Goal: Find specific page/section

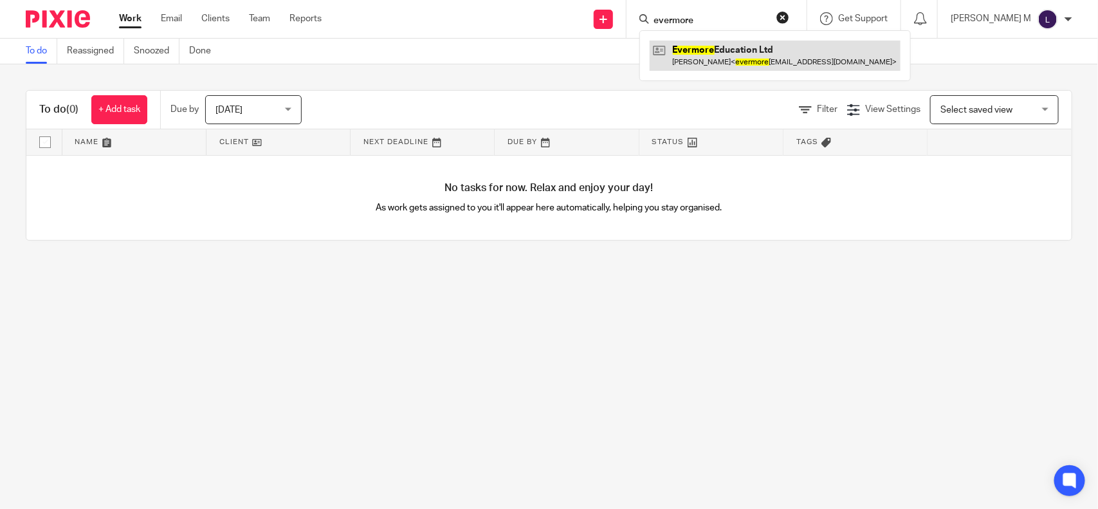
type input "evermore"
click at [753, 56] on link at bounding box center [775, 56] width 251 height 30
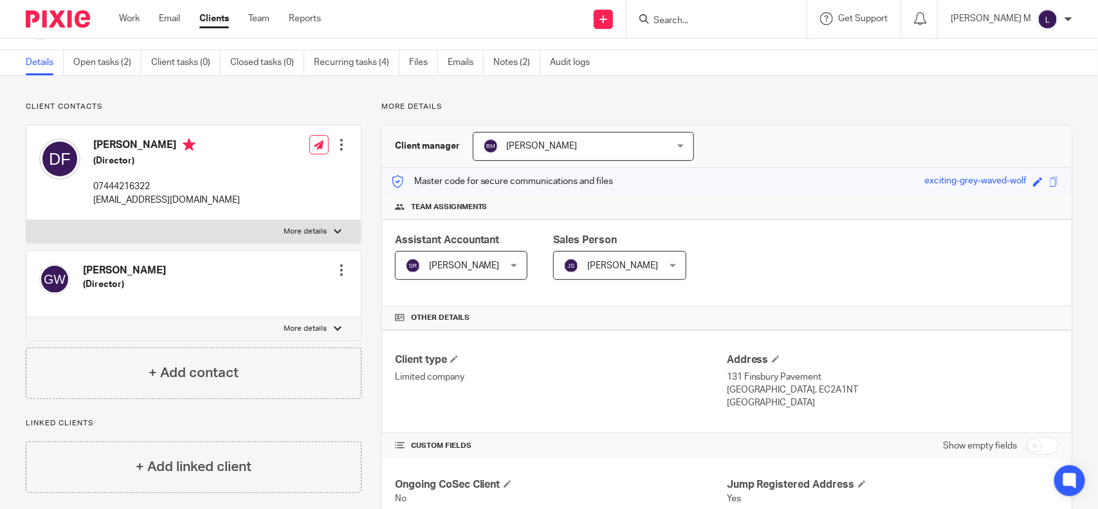
scroll to position [2, 0]
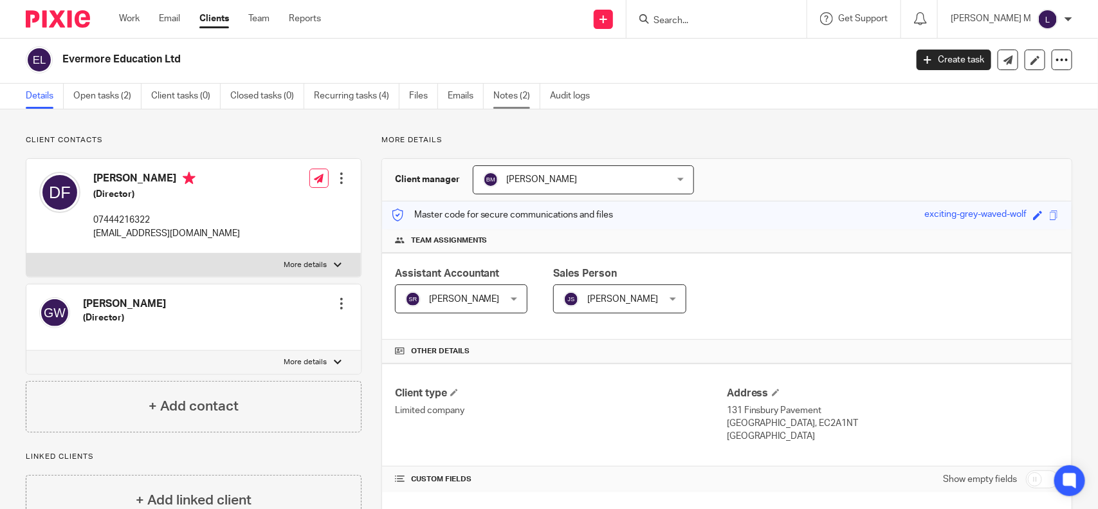
click at [509, 100] on link "Notes (2)" at bounding box center [517, 96] width 47 height 25
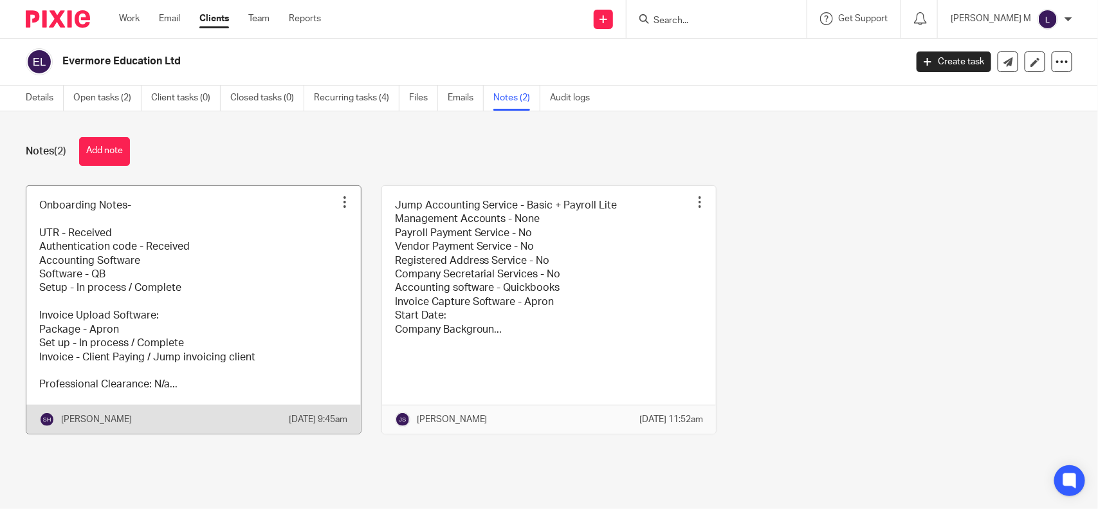
click at [245, 264] on link at bounding box center [193, 310] width 335 height 248
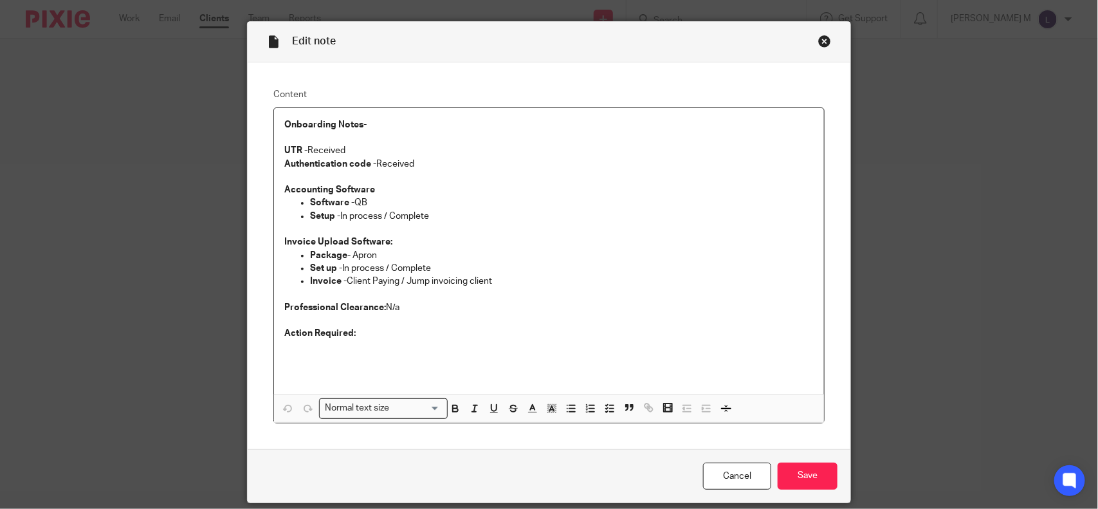
scroll to position [14, 0]
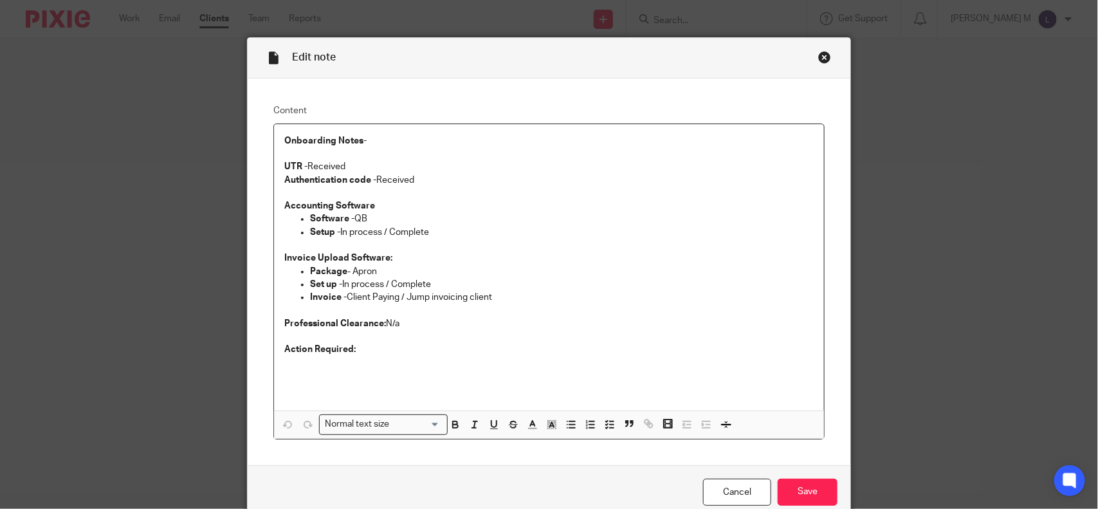
click at [819, 59] on div "Close this dialog window" at bounding box center [825, 57] width 13 height 13
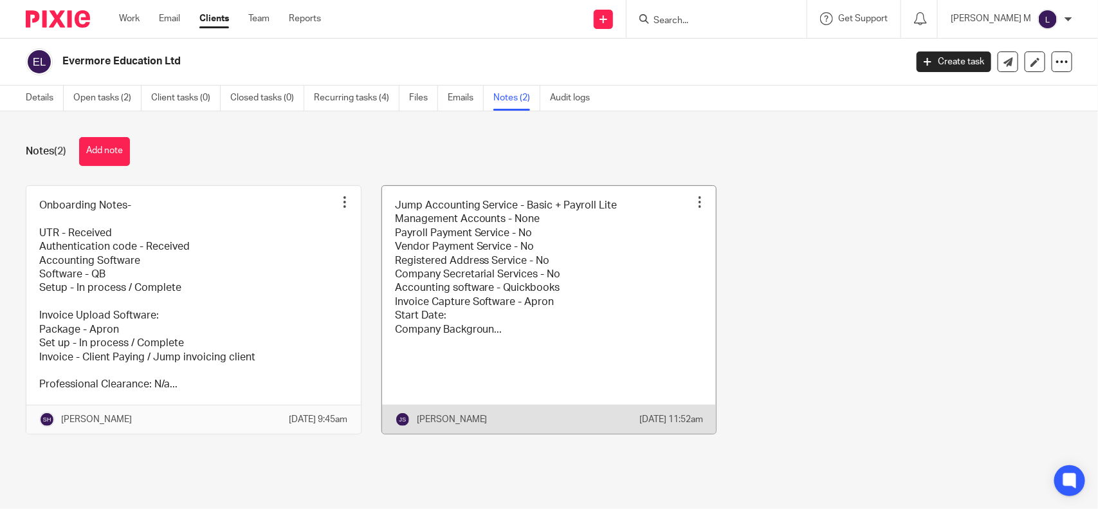
click at [526, 267] on link at bounding box center [549, 310] width 335 height 248
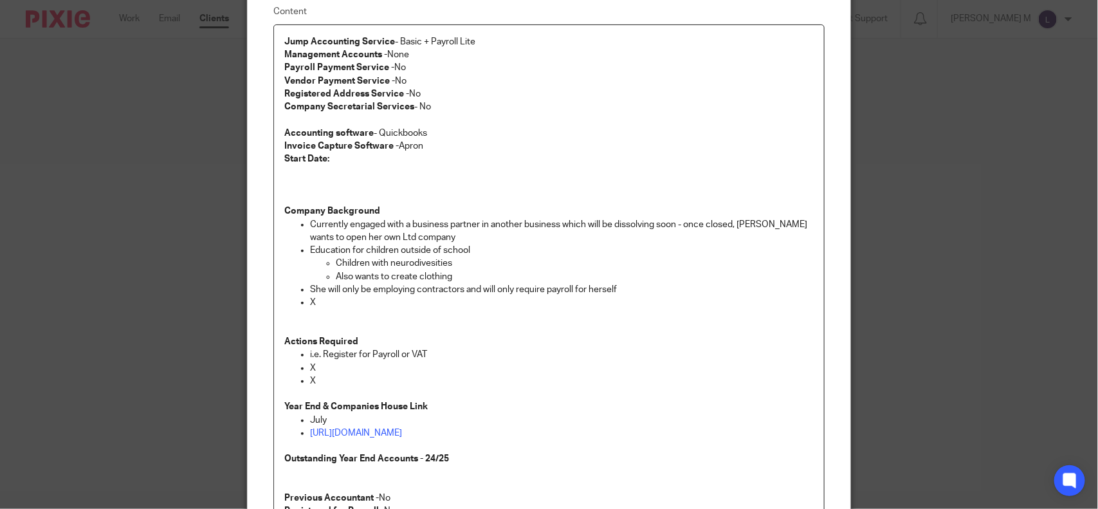
scroll to position [109, 0]
